Goal: Understand process/instructions: Learn how to perform a task or action

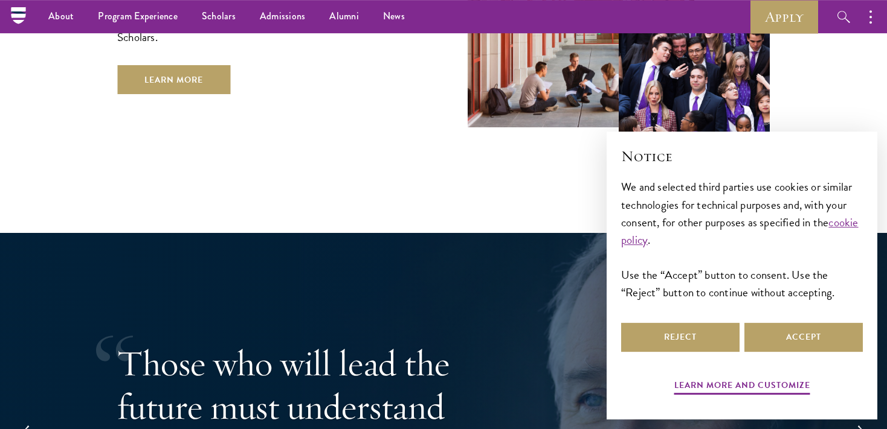
scroll to position [2140, 0]
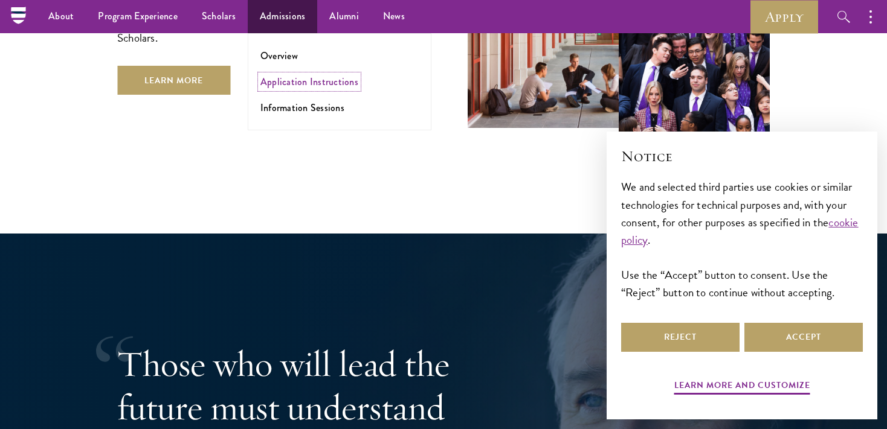
click at [303, 81] on link "Application Instructions" at bounding box center [309, 82] width 98 height 14
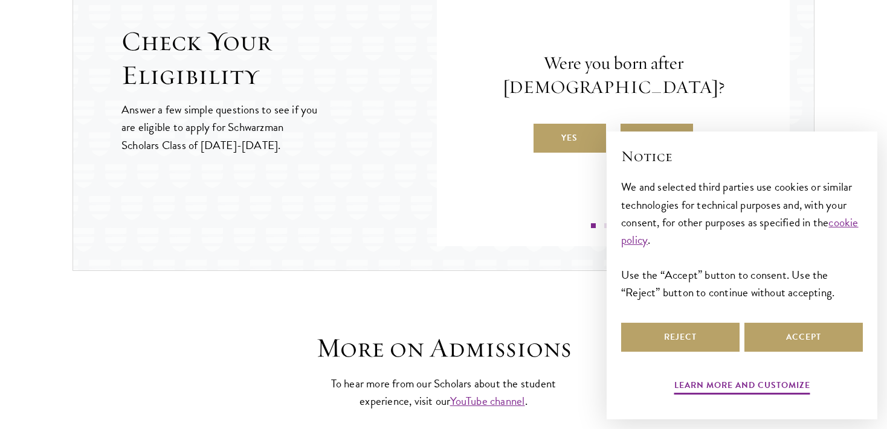
scroll to position [1403, 0]
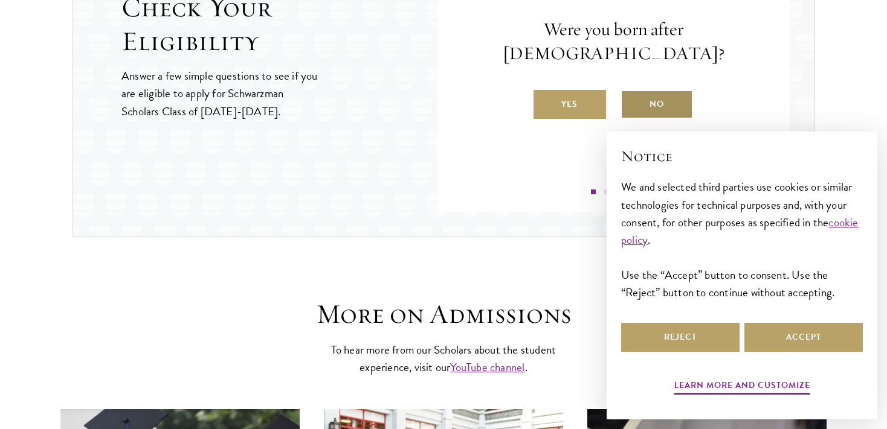
click at [659, 90] on label "No" at bounding box center [656, 104] width 72 height 29
click at [631, 91] on input "No" at bounding box center [625, 96] width 11 height 11
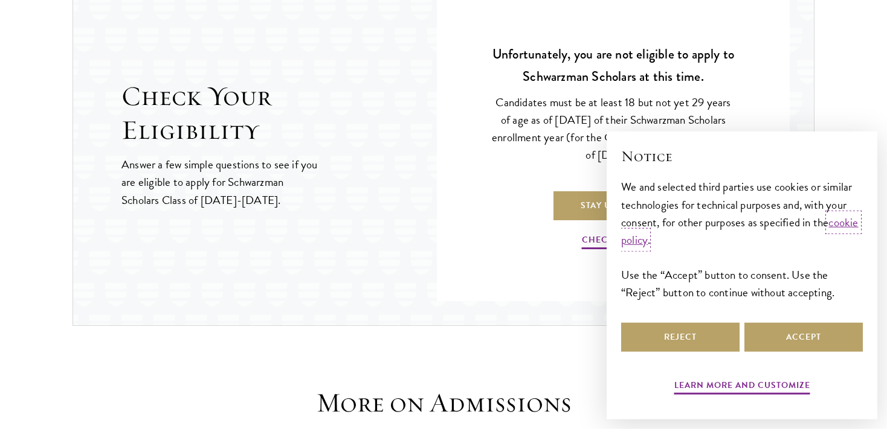
scroll to position [1339, 0]
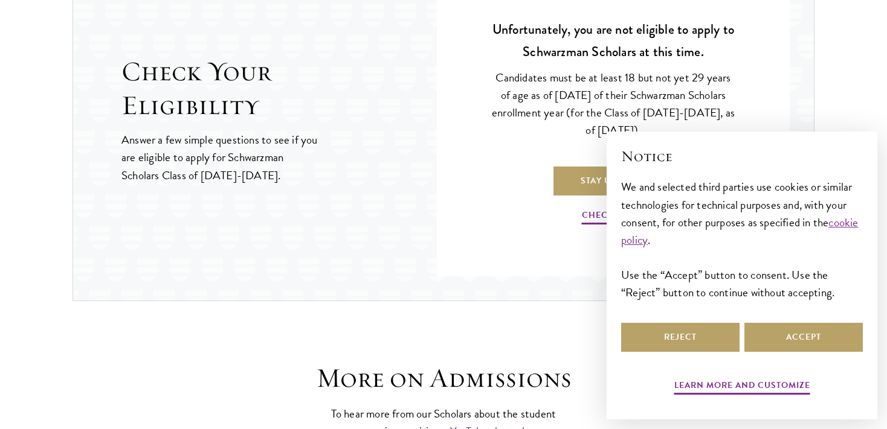
click at [508, 144] on p "Stay Updated" at bounding box center [613, 167] width 244 height 56
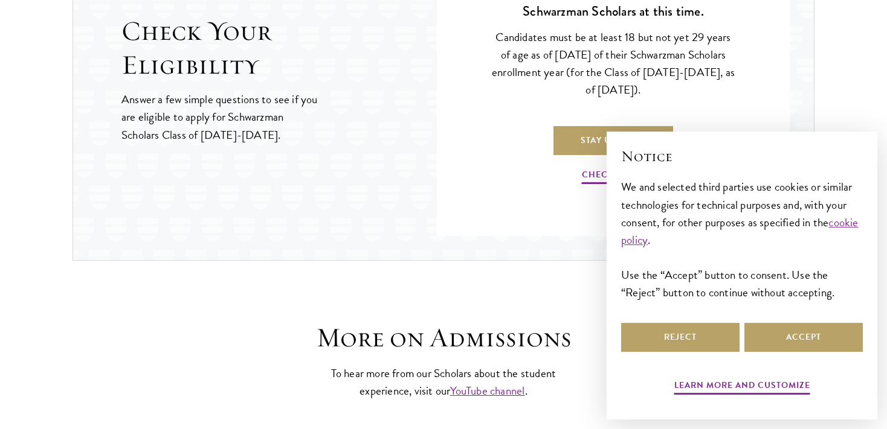
scroll to position [1403, 0]
